Goal: Transaction & Acquisition: Purchase product/service

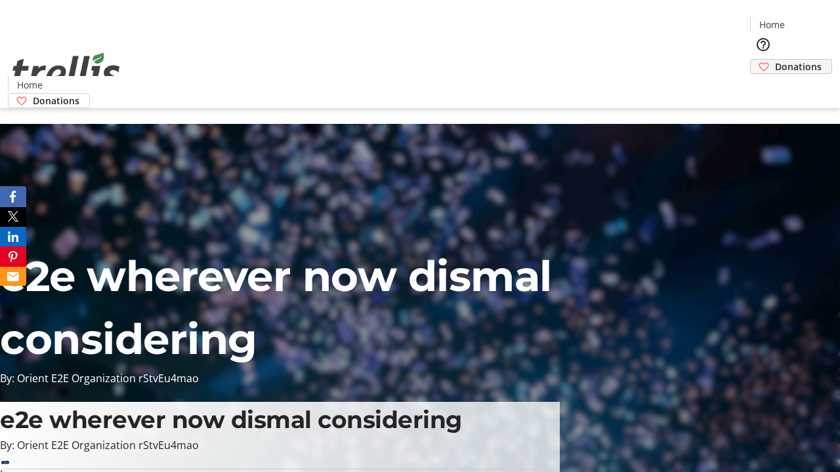
click at [775, 60] on span "Donations" at bounding box center [798, 67] width 47 height 14
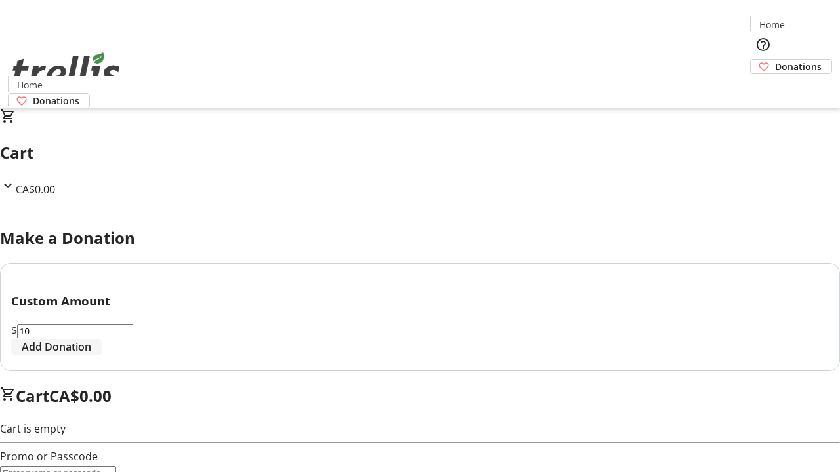
click at [91, 355] on span "Add Donation" at bounding box center [57, 347] width 70 height 16
